Goal: Check status: Check status

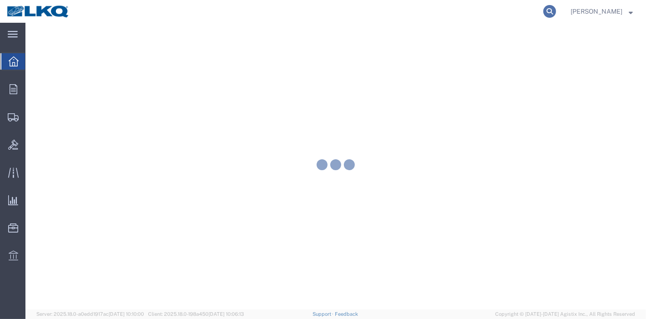
click at [553, 8] on icon at bounding box center [550, 11] width 13 height 13
click at [476, 5] on input "search" at bounding box center [405, 11] width 276 height 22
click at [466, 12] on input "search" at bounding box center [405, 11] width 276 height 22
paste input "56388124"
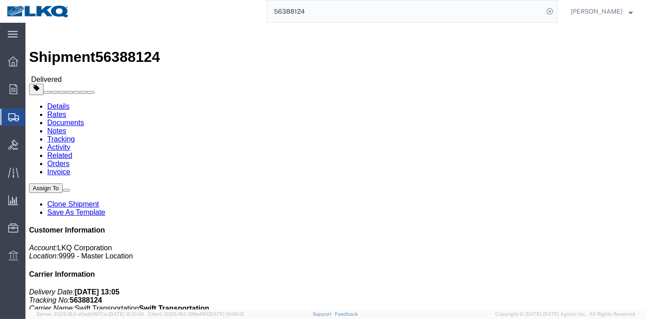
click link "Rates"
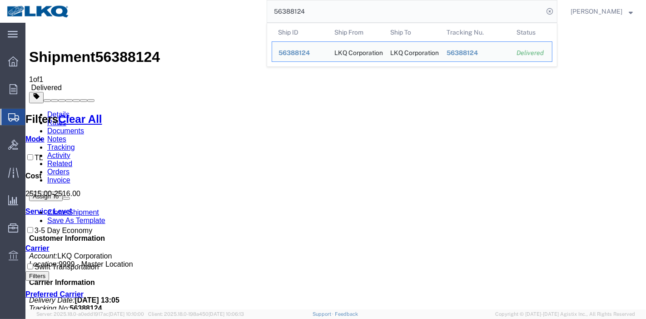
drag, startPoint x: 363, startPoint y: 7, endPoint x: 203, endPoint y: 16, distance: 159.8
click at [205, 15] on div "56388124 Ship ID Ship From Ship To Tracking Nu. Status Ship ID 56388124 Ship Fr…" at bounding box center [316, 11] width 481 height 23
paste input "464059"
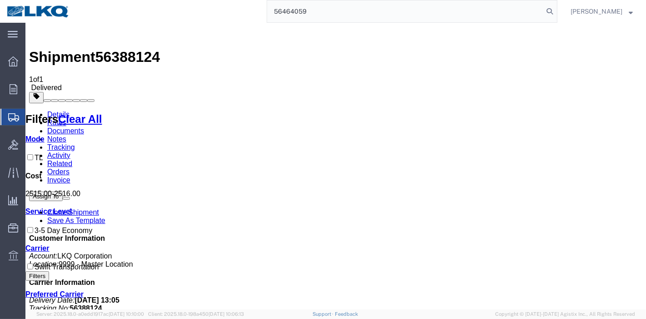
type input "56464059"
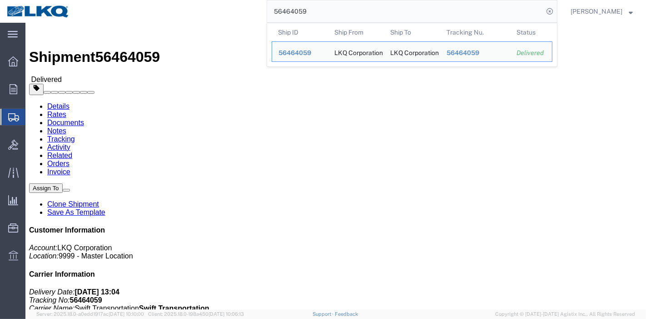
click link "Rates"
